Goal: Find contact information: Find contact information

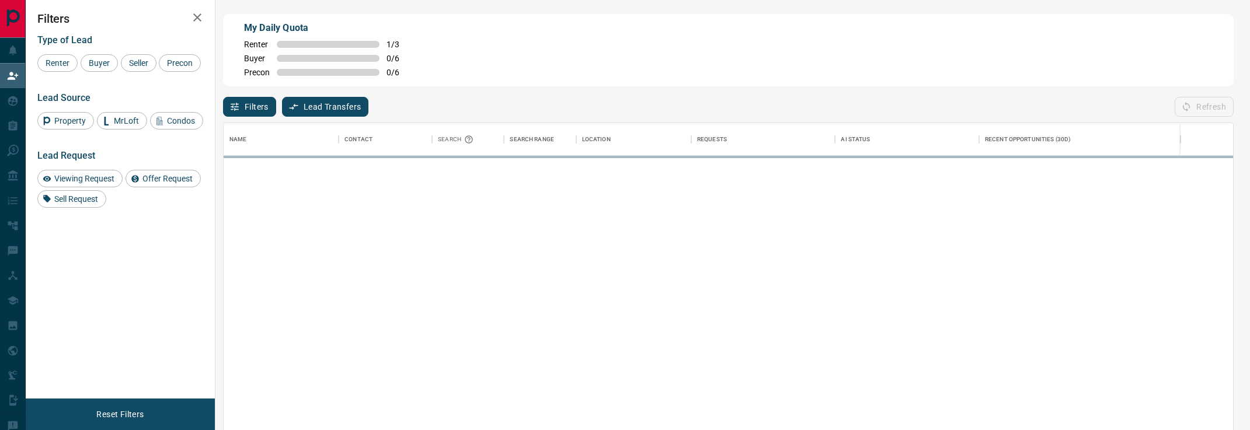
scroll to position [325, 1009]
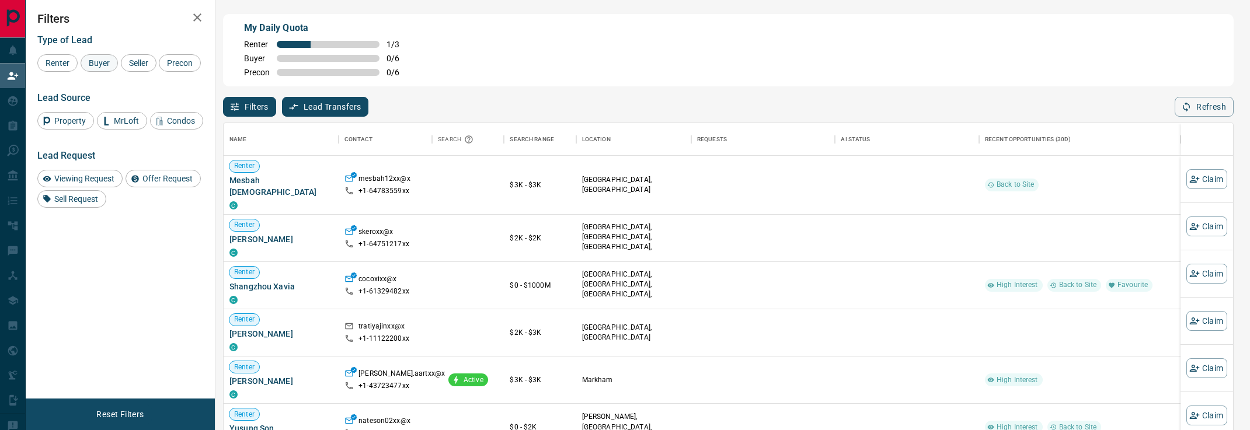
click at [106, 69] on div "Buyer" at bounding box center [99, 63] width 37 height 18
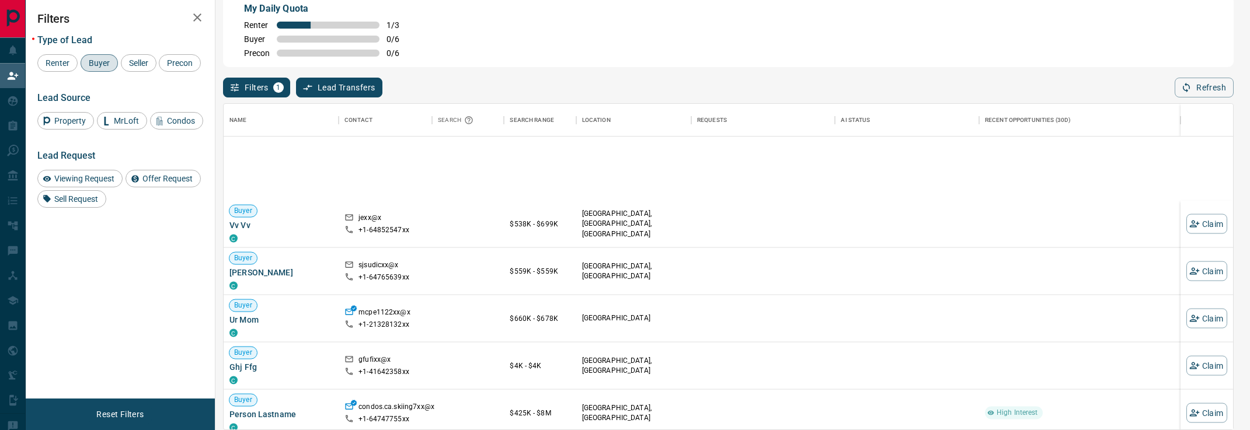
scroll to position [1793, 0]
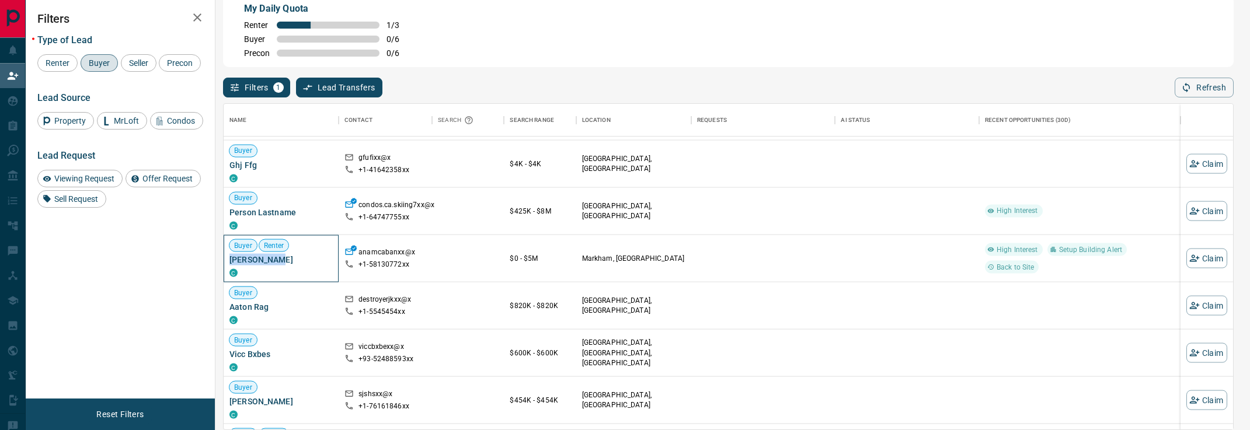
drag, startPoint x: 298, startPoint y: 260, endPoint x: 223, endPoint y: 260, distance: 74.7
click at [224, 260] on div "Buyer Renter [PERSON_NAME] C" at bounding box center [281, 258] width 115 height 47
click at [389, 263] on p "+1- 58130772xx" at bounding box center [383, 265] width 51 height 10
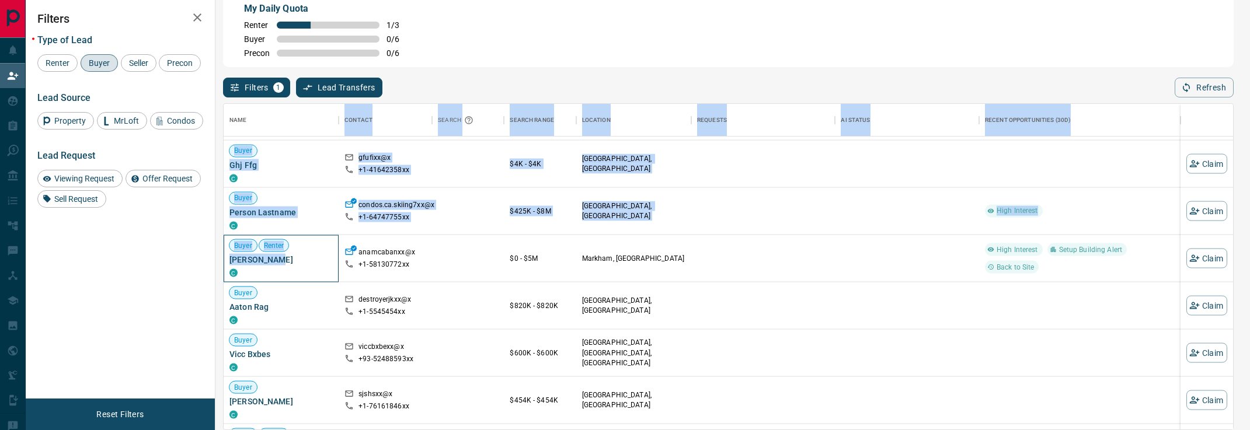
drag, startPoint x: 302, startPoint y: 262, endPoint x: 223, endPoint y: 262, distance: 79.4
click at [224, 262] on div "Buyer Renter [PERSON_NAME] C" at bounding box center [281, 258] width 115 height 47
copy div "Contact Search Search Range Location Requests AI Status Recent Opportunities (3…"
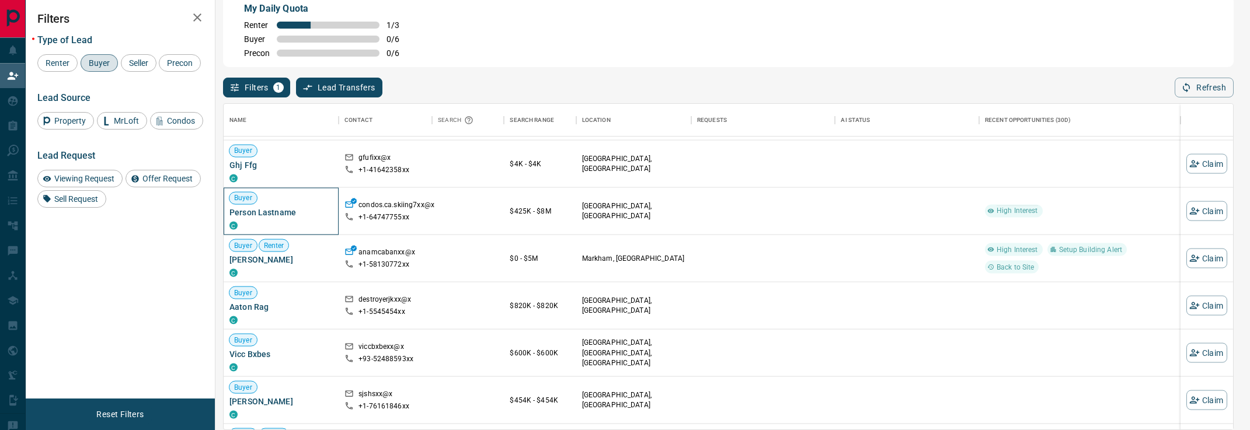
click at [301, 232] on div "Buyer Person Lastname C" at bounding box center [280, 211] width 103 height 47
drag, startPoint x: 286, startPoint y: 260, endPoint x: 229, endPoint y: 259, distance: 56.6
click at [230, 259] on span "[PERSON_NAME]" at bounding box center [280, 260] width 103 height 12
copy span "[PERSON_NAME]"
